Goal: Task Accomplishment & Management: Complete application form

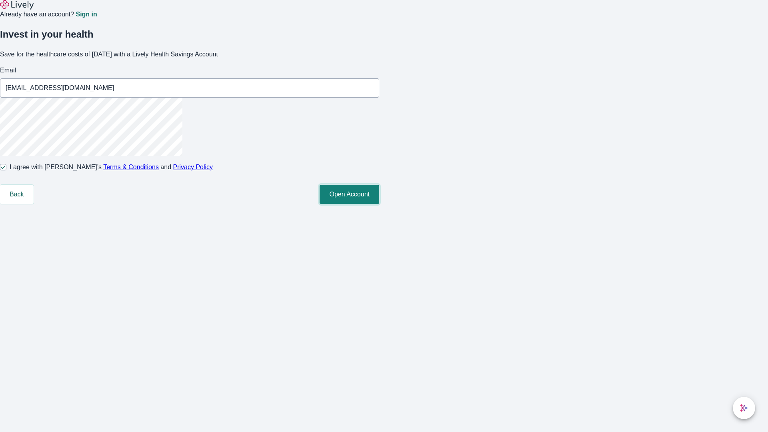
click at [379, 204] on button "Open Account" at bounding box center [349, 194] width 60 height 19
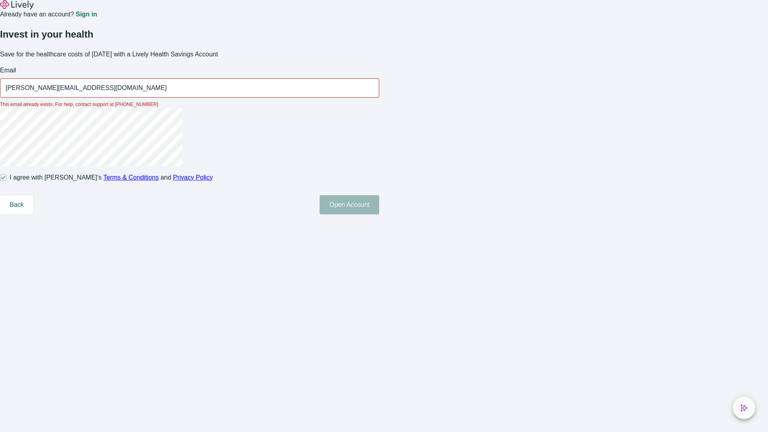
type input "Braxton.Grimes250819215237@yahoo.com"
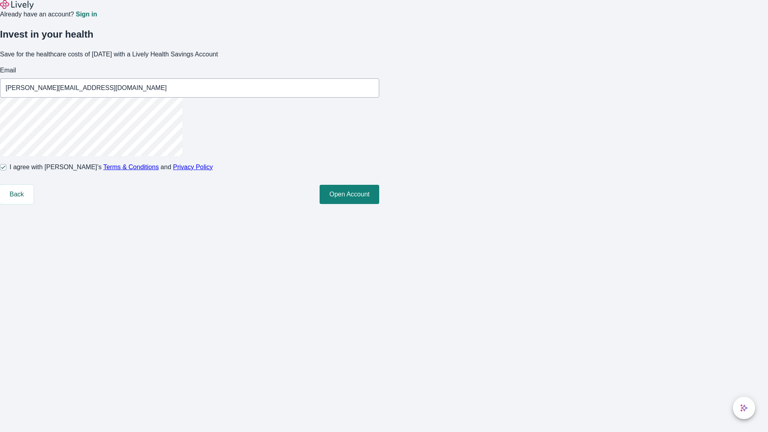
click at [6, 170] on input "I agree with Lively’s Terms & Conditions and Privacy Policy" at bounding box center [3, 167] width 6 height 6
checkbox input "false"
type input "Giovanny.Gibson55250819215238@hotmail.com"
click at [6, 170] on input "I agree with Lively’s Terms & Conditions and Privacy Policy" at bounding box center [3, 167] width 6 height 6
checkbox input "true"
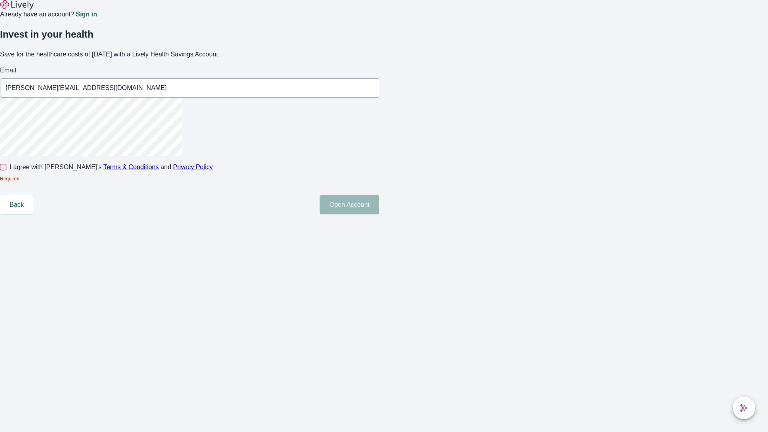
click at [379, 214] on button "Open Account" at bounding box center [349, 204] width 60 height 19
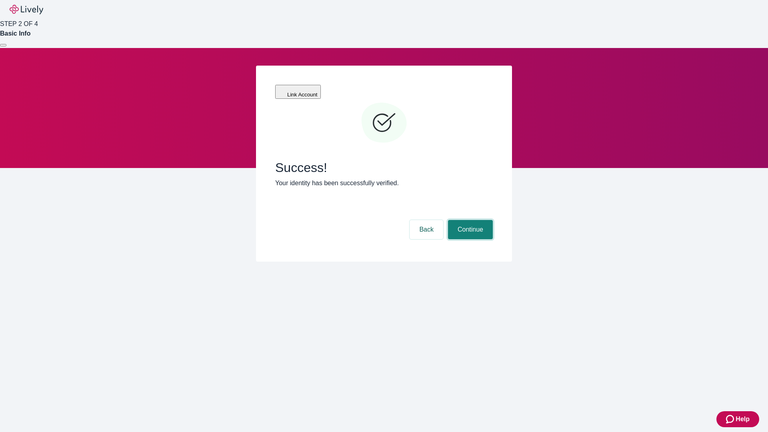
click at [469, 220] on button "Continue" at bounding box center [470, 229] width 45 height 19
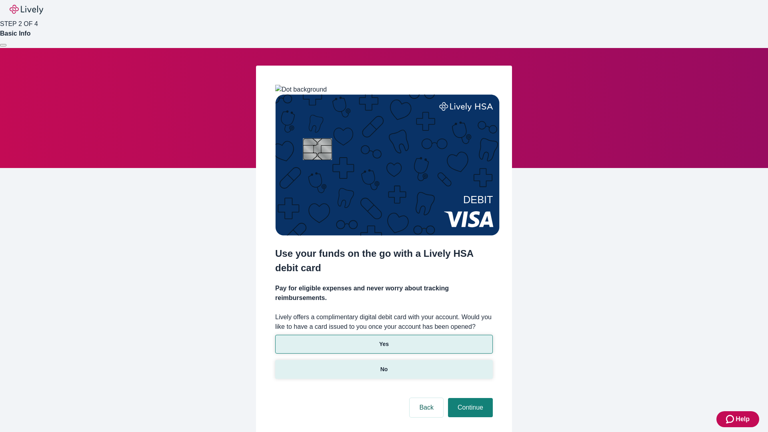
click at [383, 365] on p "No" at bounding box center [384, 369] width 8 height 8
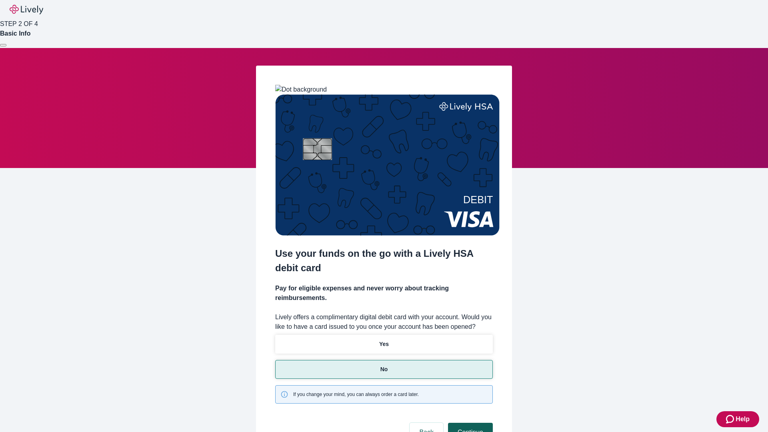
click at [469, 423] on button "Continue" at bounding box center [470, 432] width 45 height 19
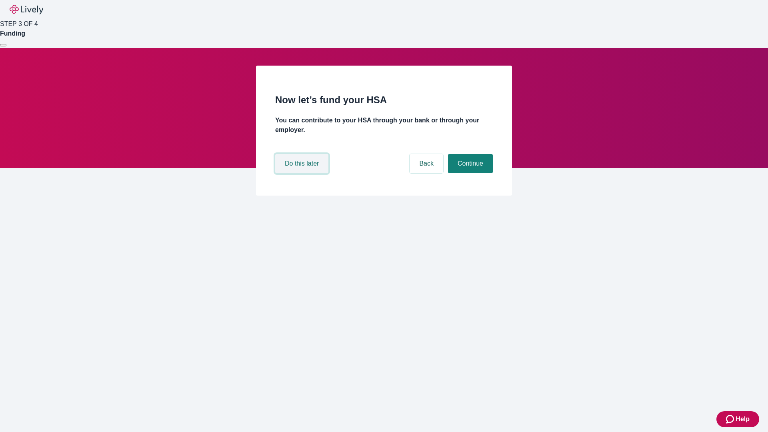
click at [303, 173] on button "Do this later" at bounding box center [301, 163] width 53 height 19
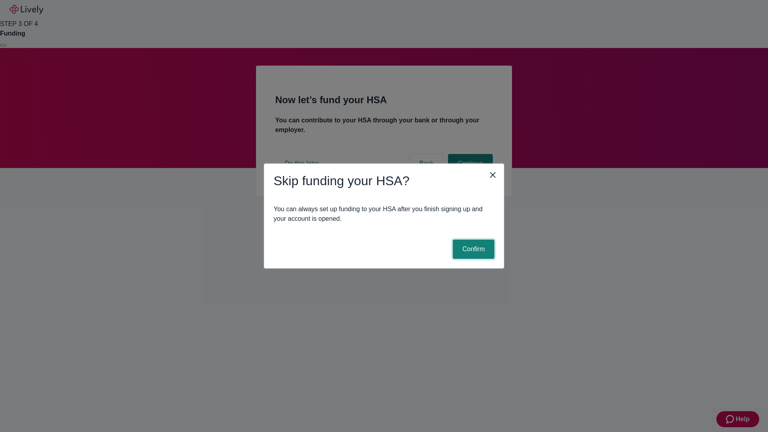
click at [472, 249] on button "Confirm" at bounding box center [474, 248] width 42 height 19
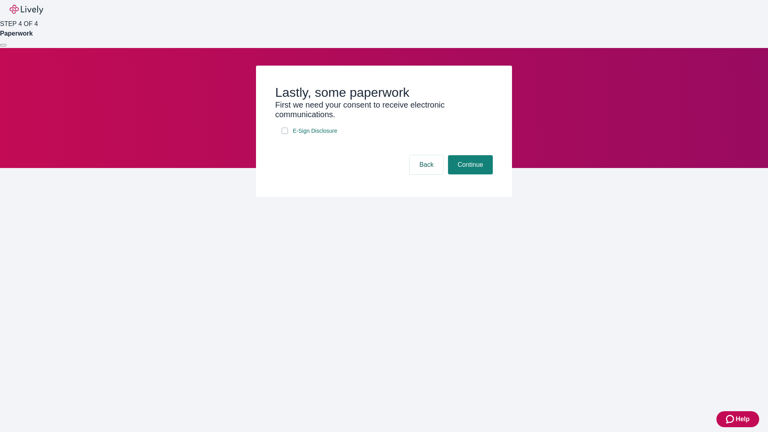
click at [285, 134] on input "E-Sign Disclosure" at bounding box center [284, 131] width 6 height 6
checkbox input "true"
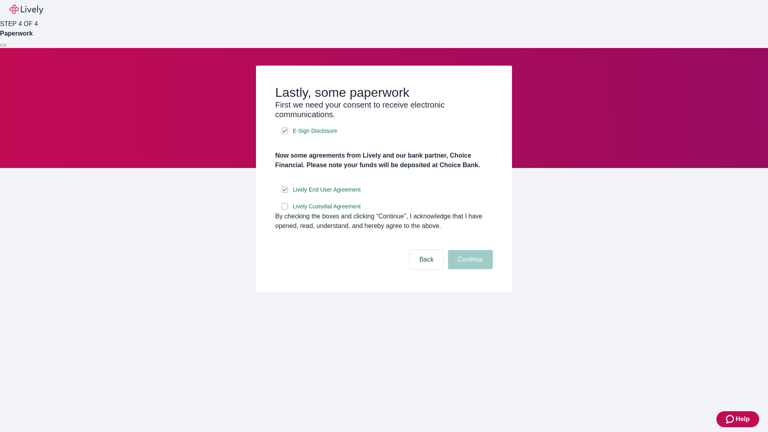
click at [285, 209] on input "Lively Custodial Agreement" at bounding box center [284, 206] width 6 height 6
checkbox input "true"
click at [469, 269] on button "Continue" at bounding box center [470, 259] width 45 height 19
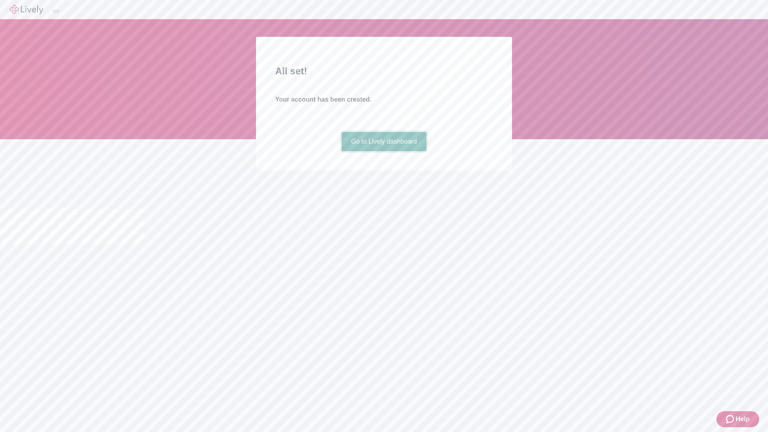
click at [383, 151] on link "Go to Lively dashboard" at bounding box center [383, 141] width 85 height 19
